Goal: Navigation & Orientation: Find specific page/section

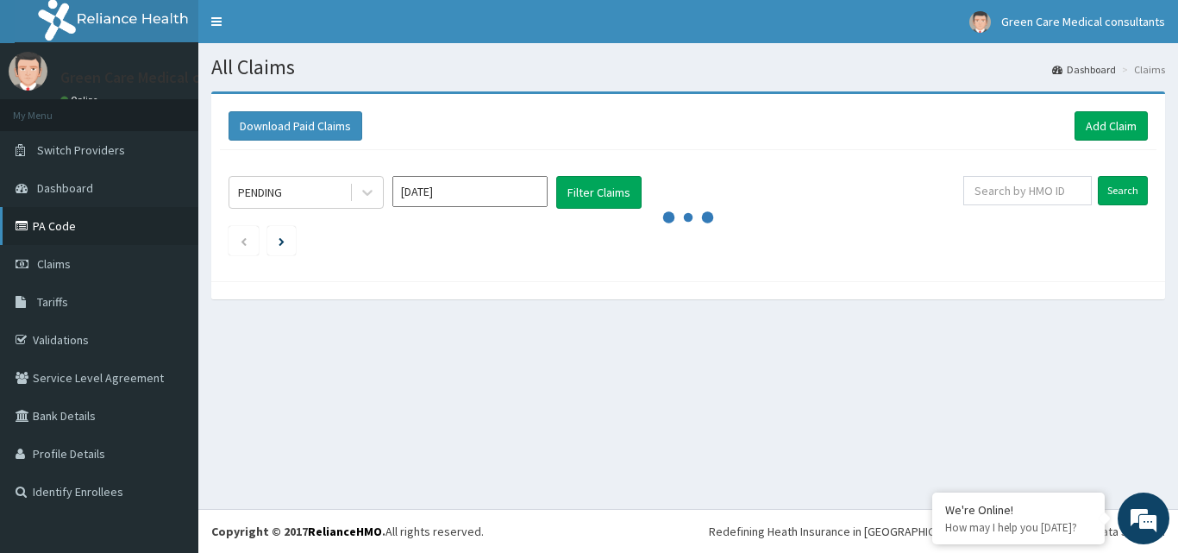
click at [30, 216] on link "PA Code" at bounding box center [99, 226] width 198 height 38
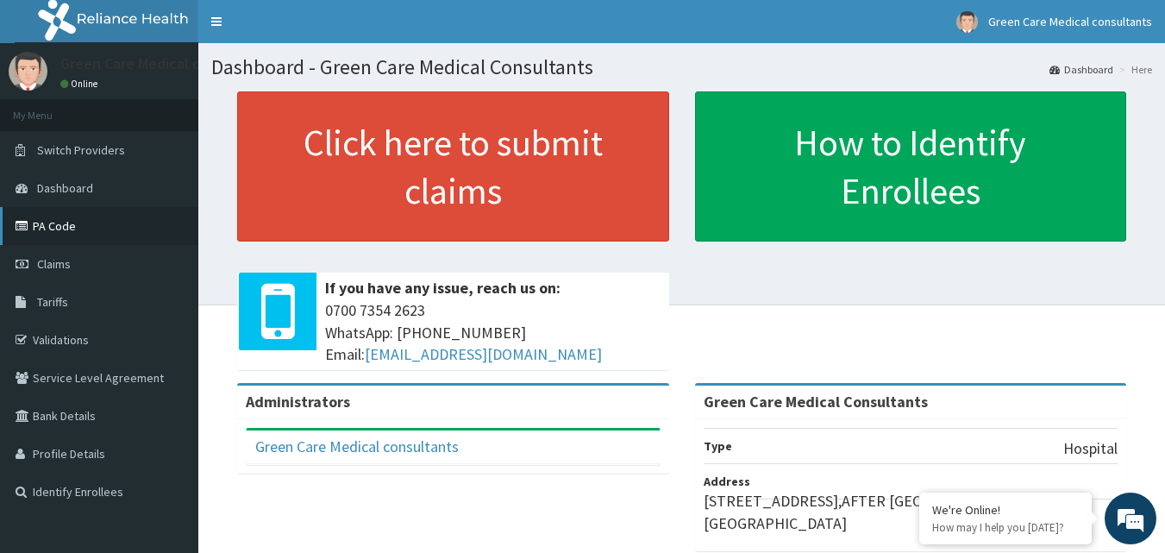
click at [43, 225] on link "PA Code" at bounding box center [99, 226] width 198 height 38
